Goal: Find specific page/section: Find specific page/section

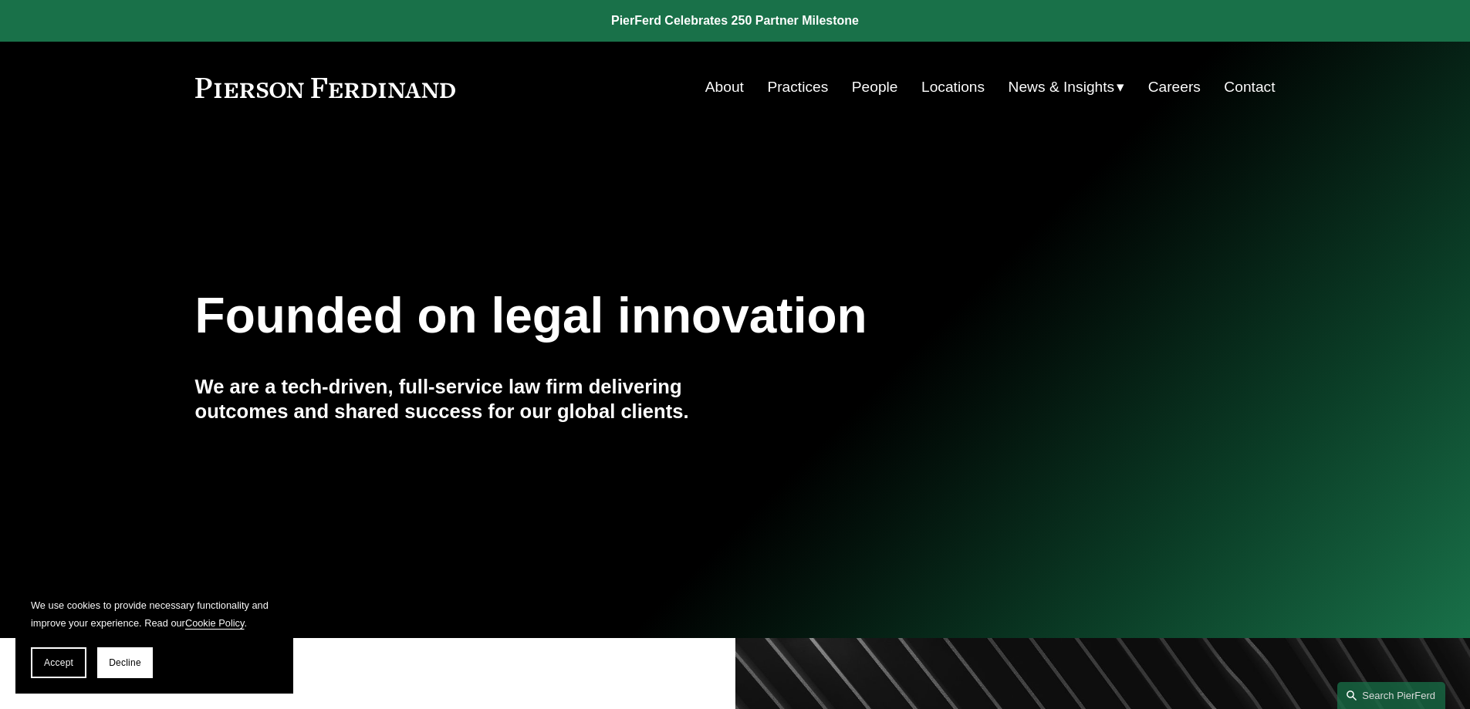
click at [853, 93] on link "People" at bounding box center [875, 87] width 46 height 29
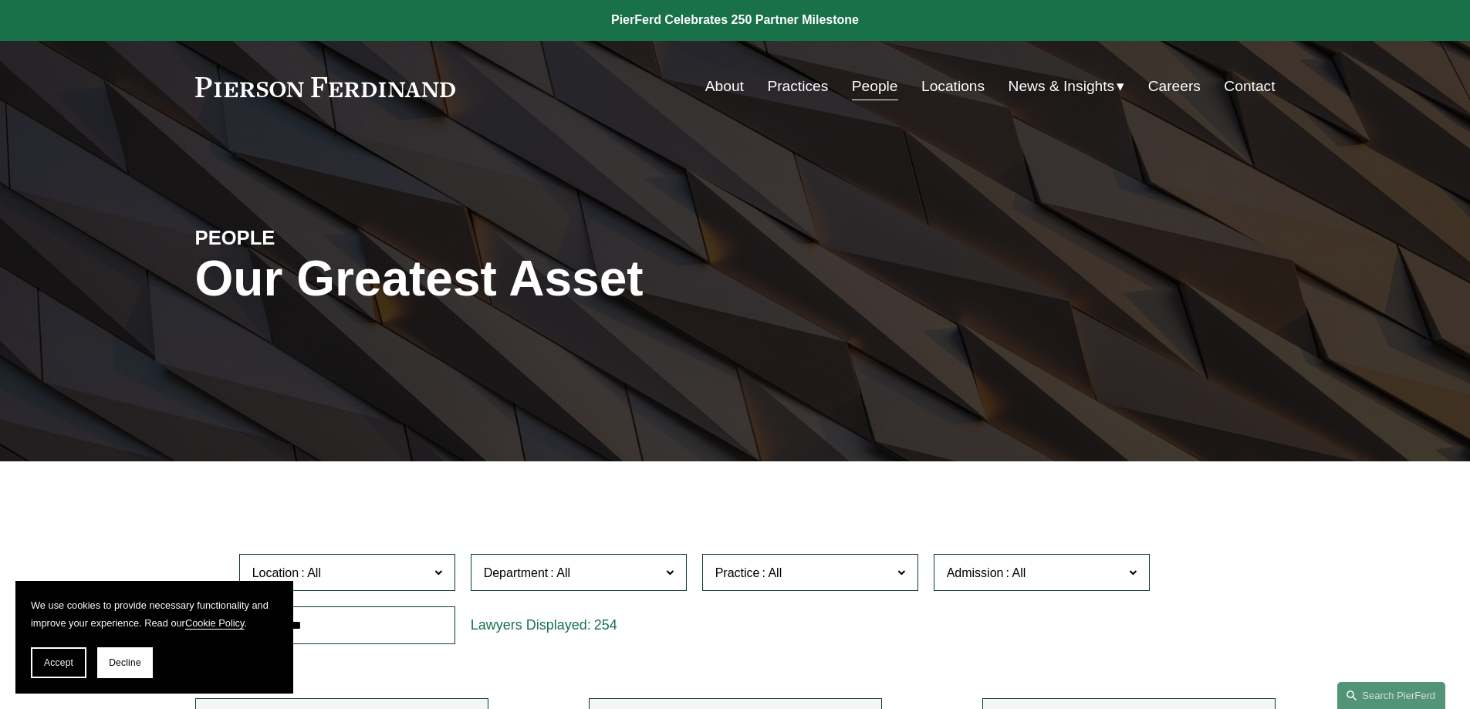
scroll to position [231, 0]
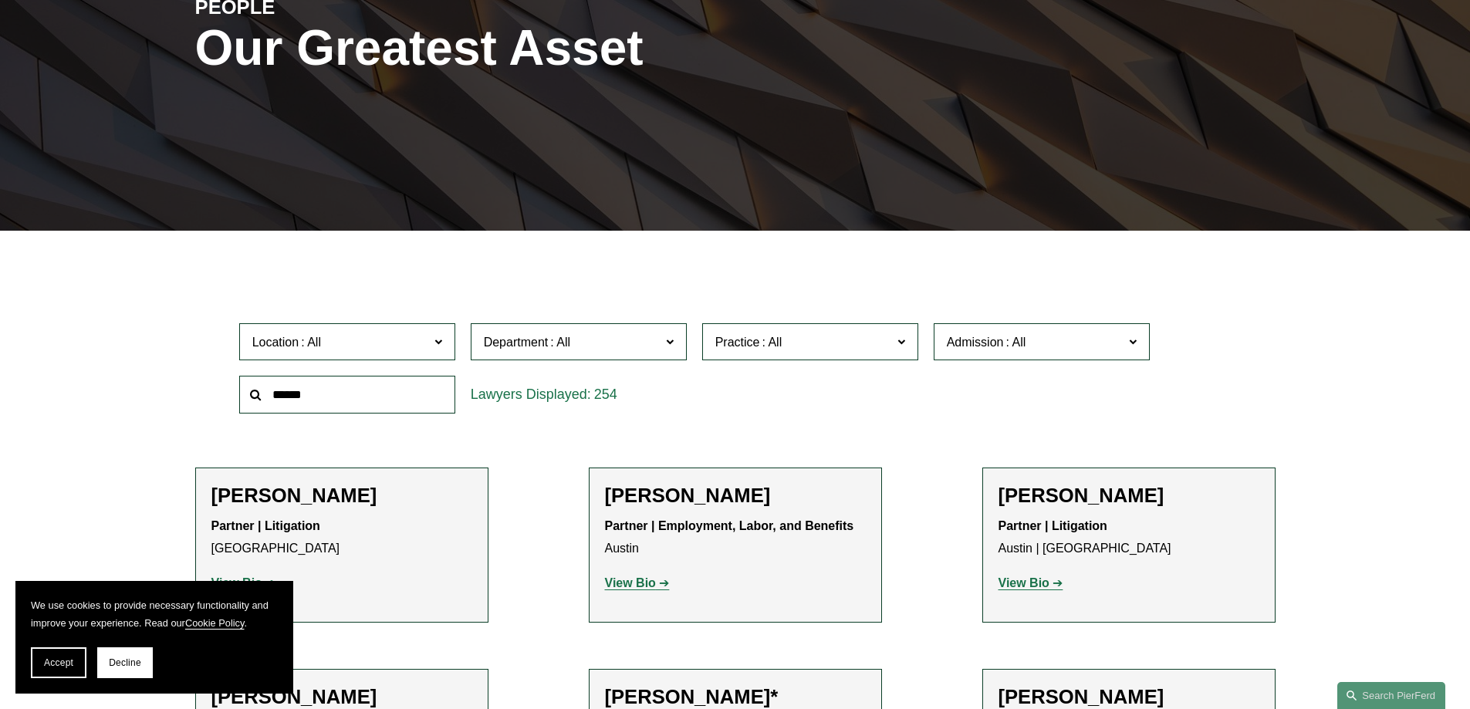
click at [417, 336] on span "Location" at bounding box center [340, 342] width 177 height 21
click at [350, 349] on span "Location" at bounding box center [340, 342] width 177 height 21
click at [290, 383] on input "text" at bounding box center [347, 395] width 216 height 38
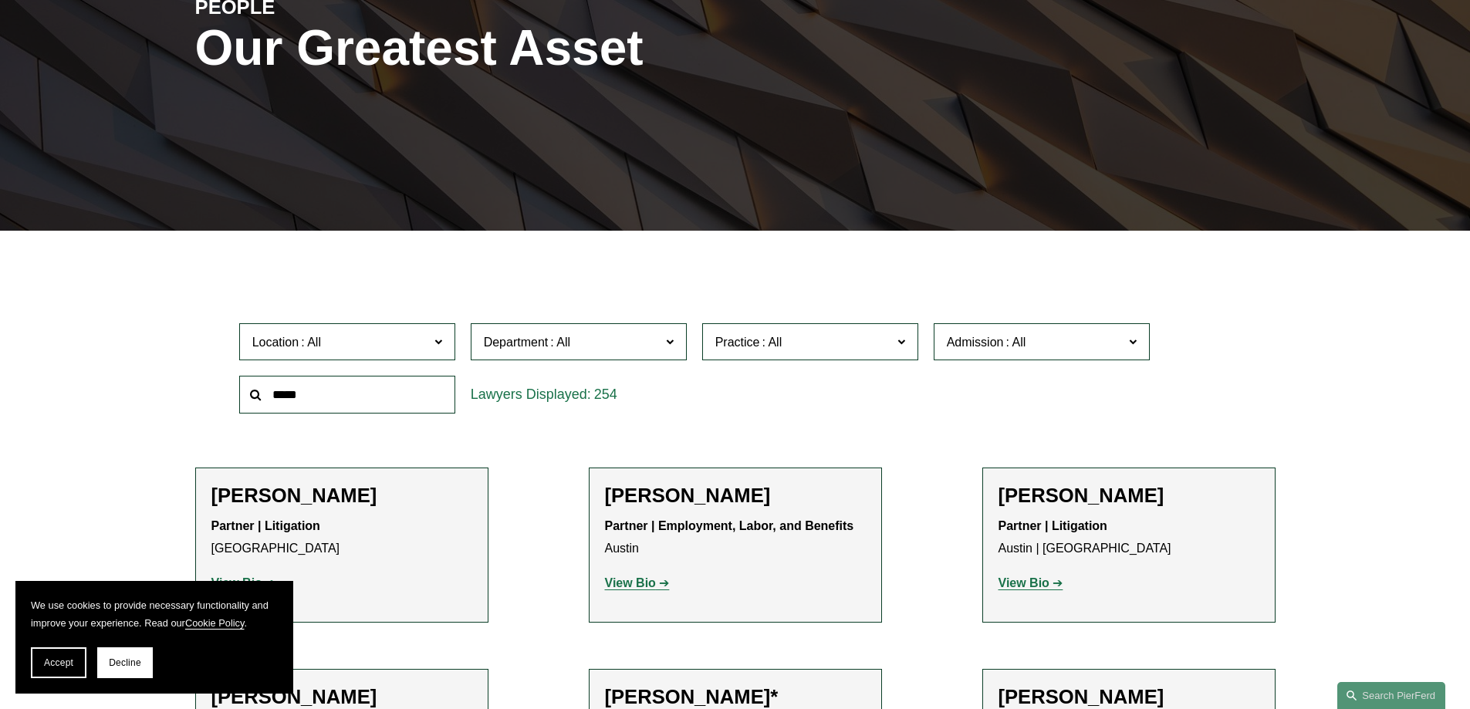
type input "*****"
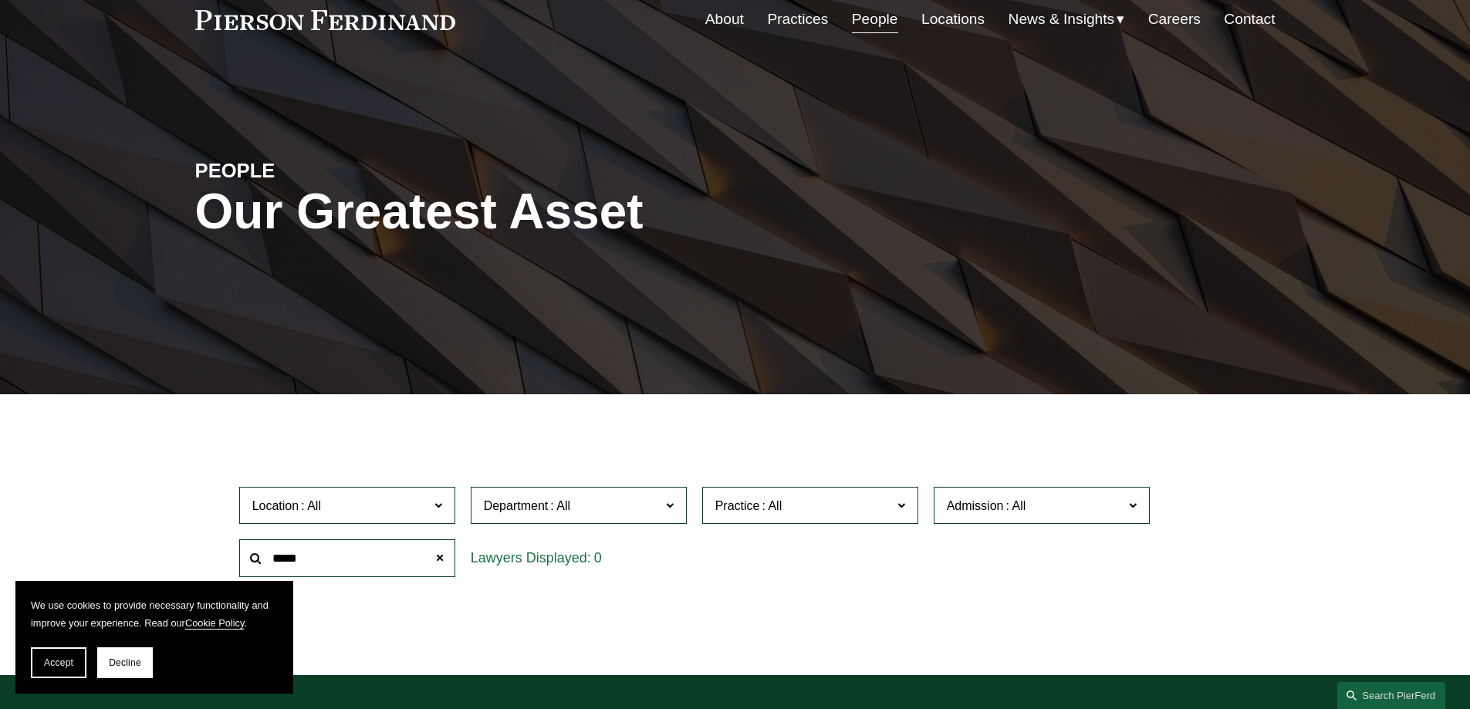
scroll to position [0, 0]
